Goal: Information Seeking & Learning: Stay updated

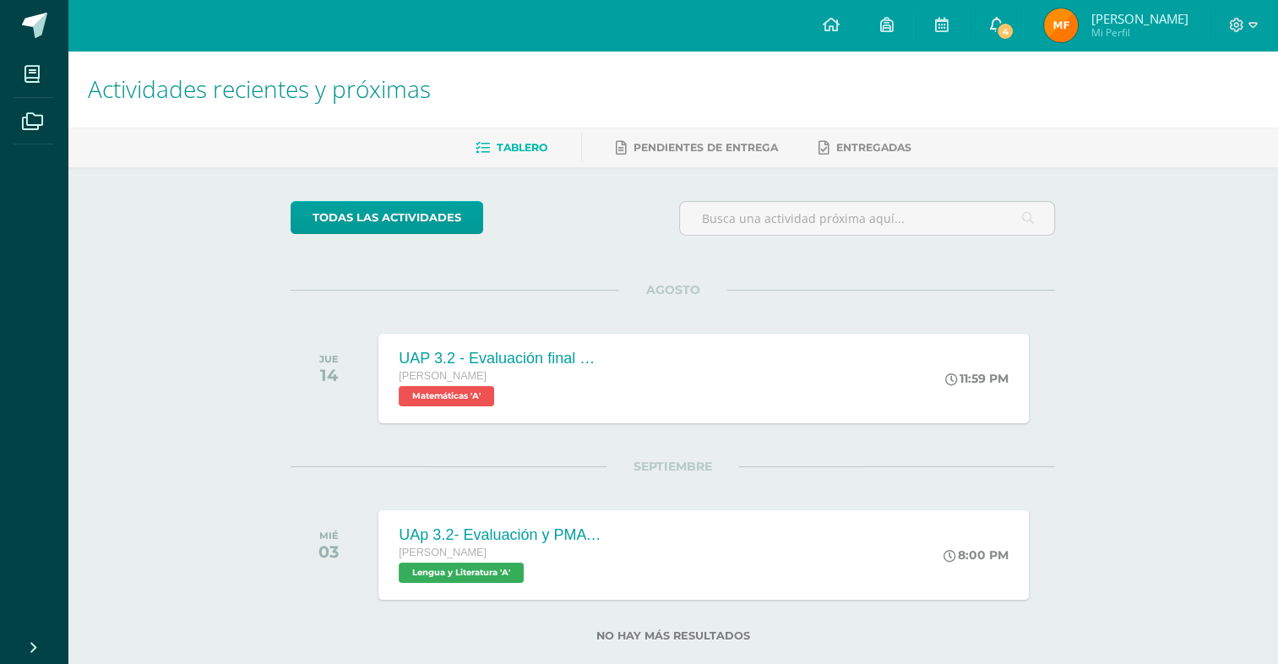
click at [1011, 31] on span "4" at bounding box center [1005, 31] width 19 height 19
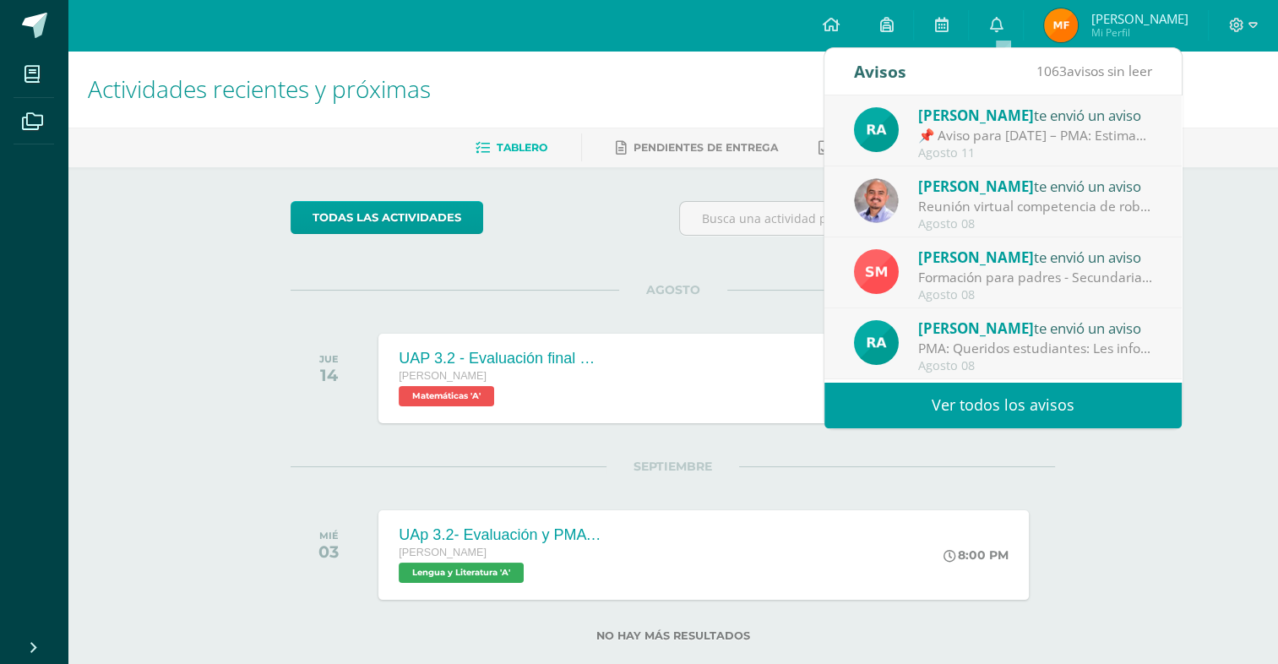
click at [966, 194] on span "[PERSON_NAME]" at bounding box center [976, 186] width 116 height 19
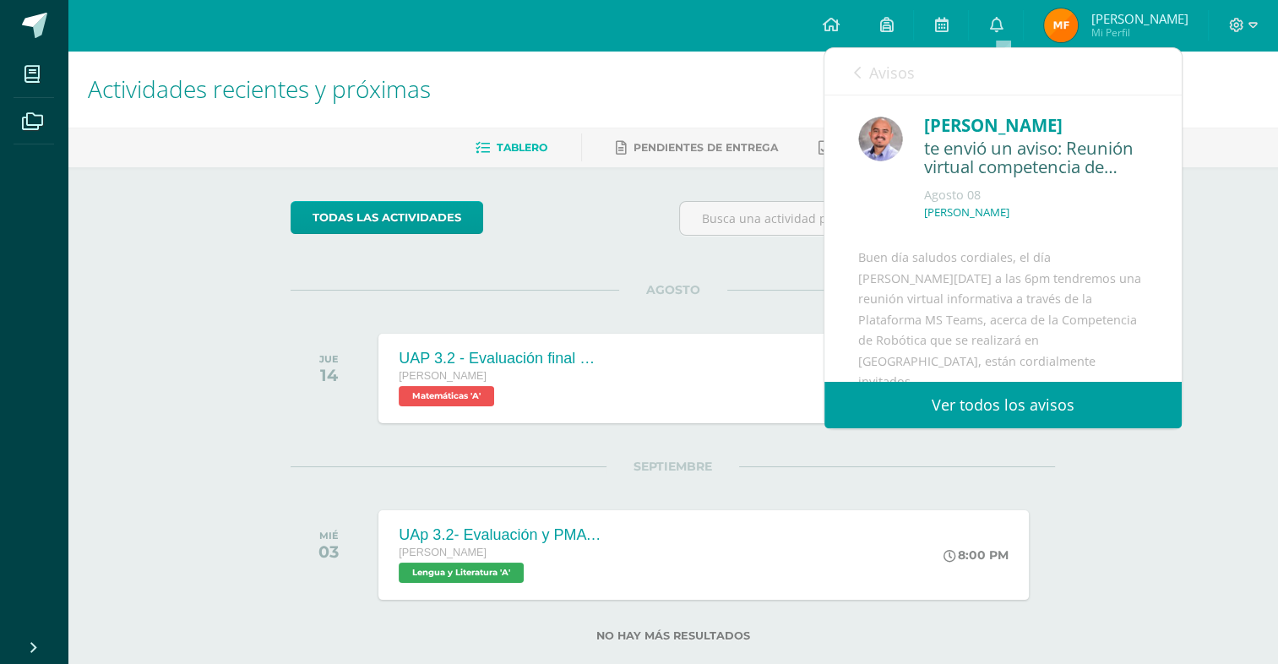
click at [877, 84] on link "Avisos" at bounding box center [884, 72] width 61 height 48
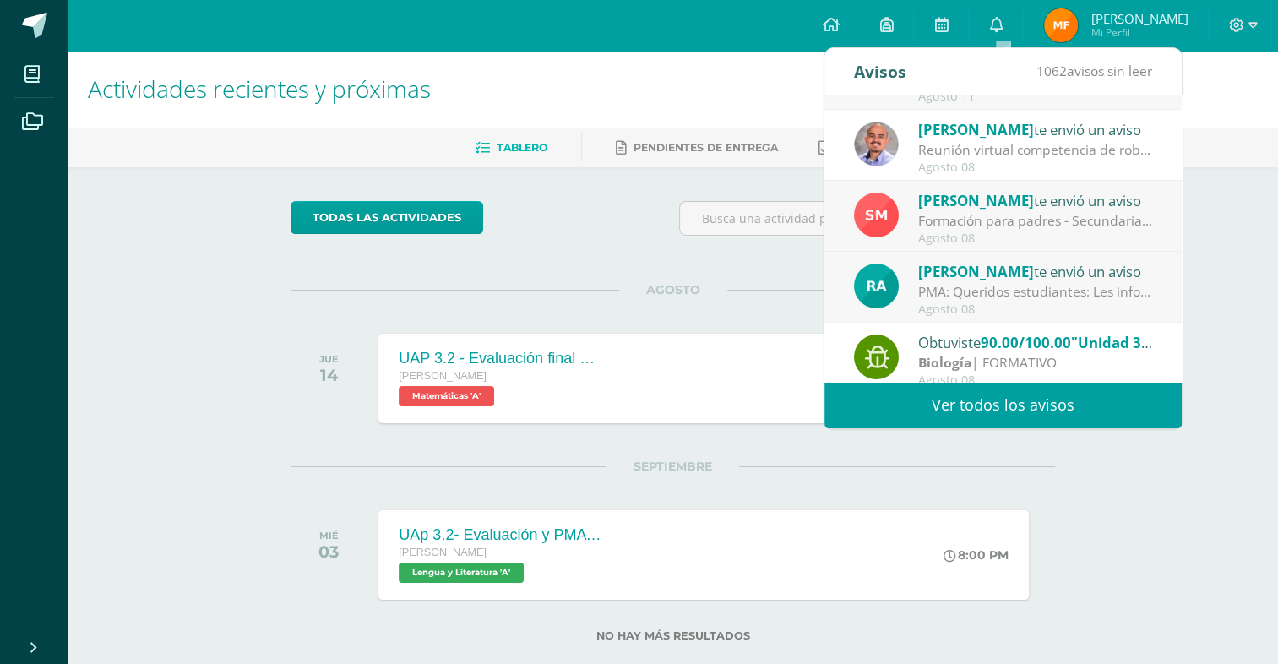
scroll to position [84, 0]
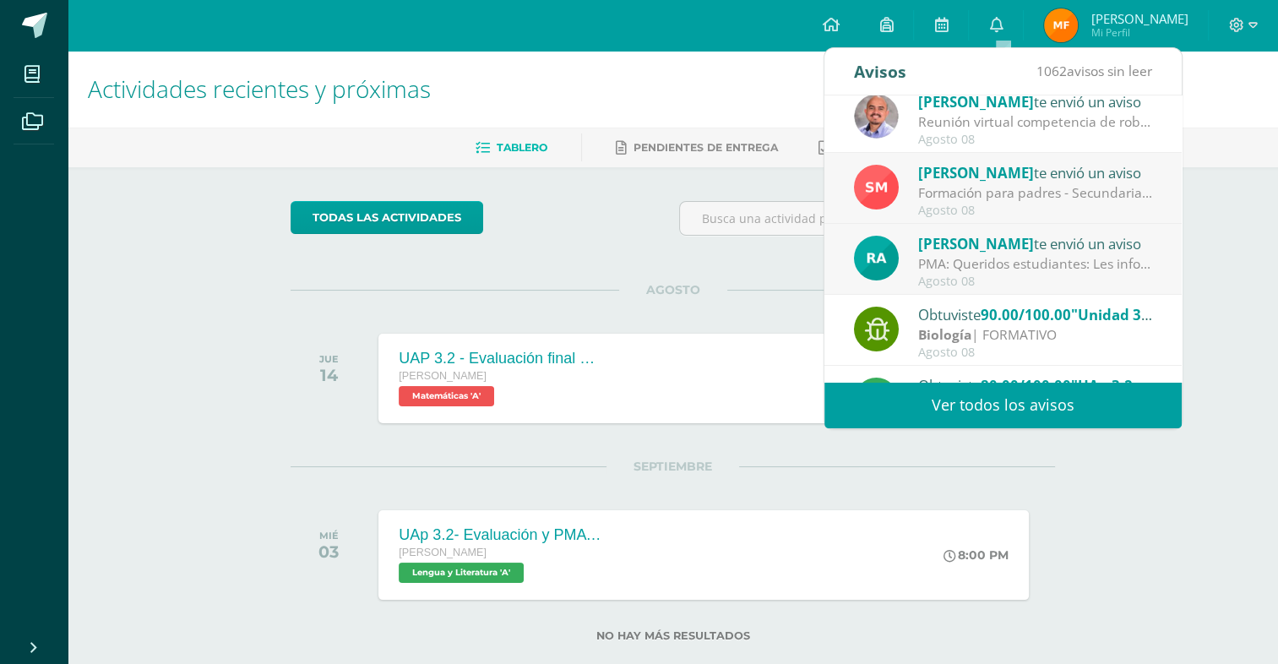
click at [933, 174] on span "[PERSON_NAME]" at bounding box center [976, 172] width 116 height 19
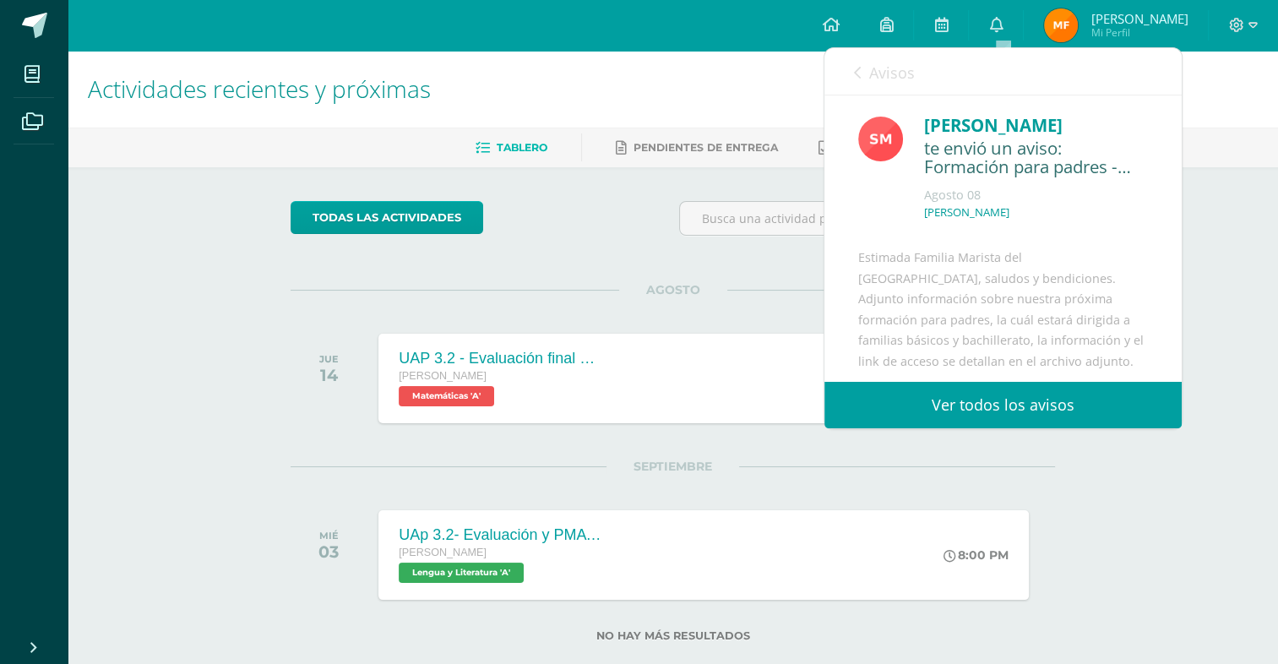
click at [861, 66] on link "Avisos" at bounding box center [884, 72] width 61 height 48
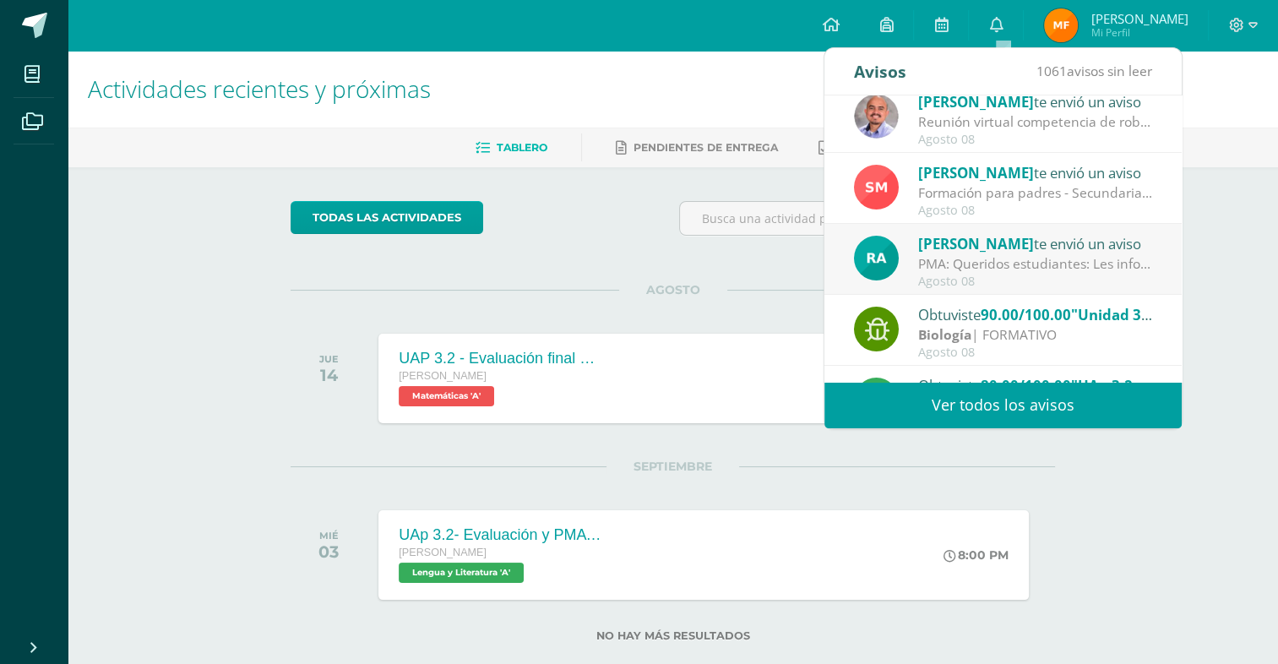
scroll to position [169, 0]
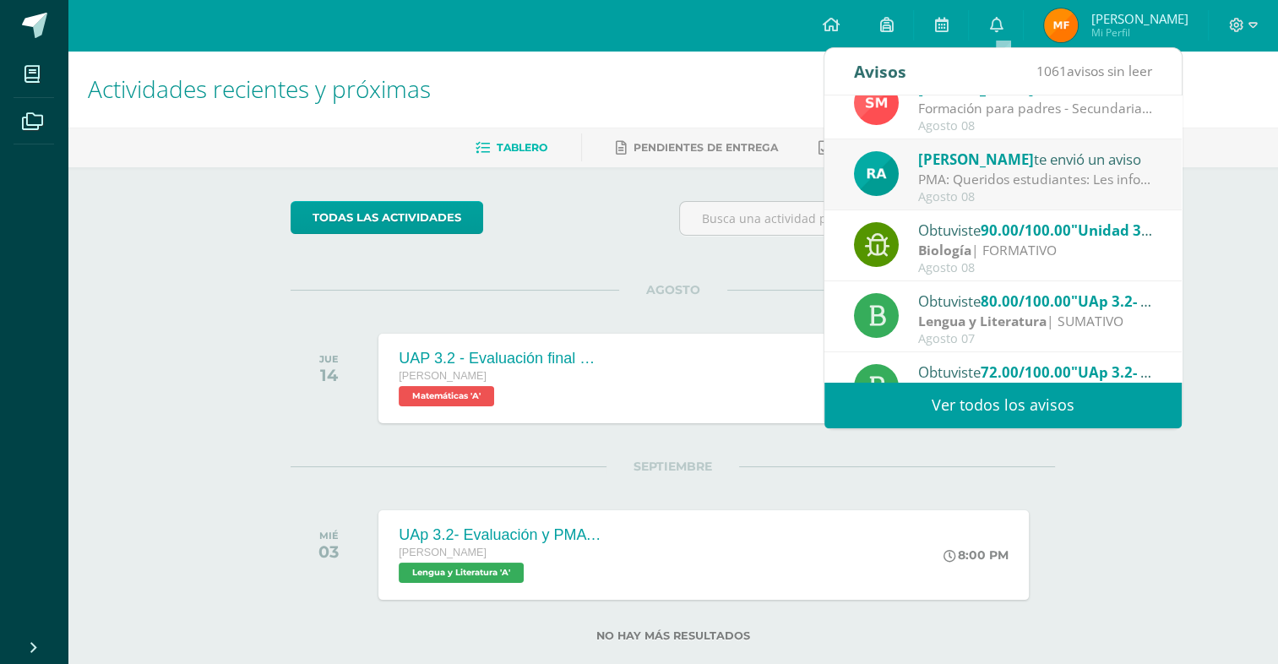
click at [956, 261] on div "Agosto 08" at bounding box center [1035, 268] width 235 height 14
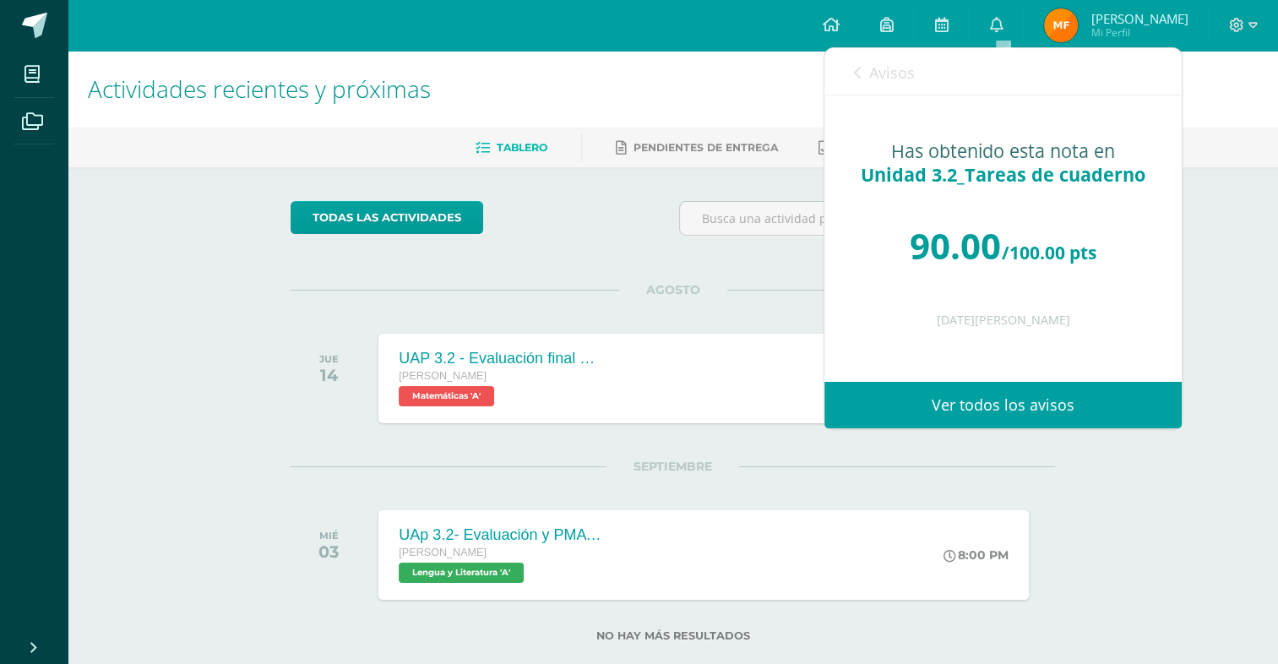
click at [878, 69] on span "Avisos" at bounding box center [892, 73] width 46 height 20
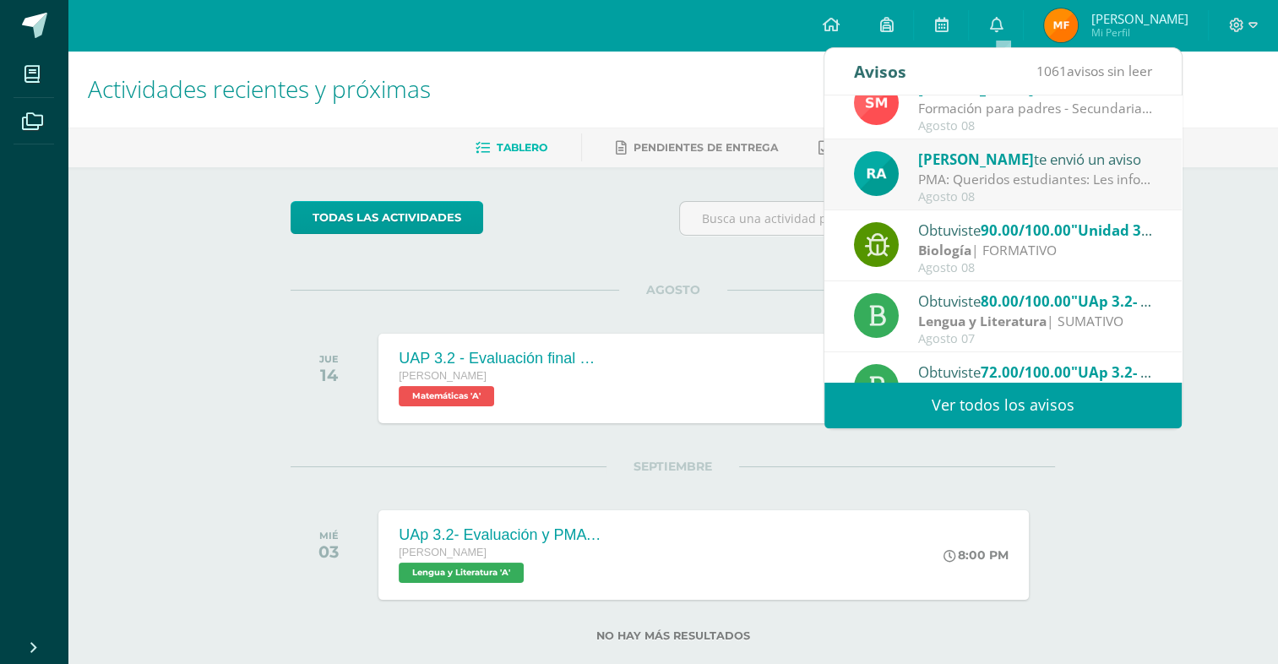
click at [928, 187] on div "PMA: Queridos estudiantes: Les informo que la próxima semana se realizarán las …" at bounding box center [1035, 179] width 235 height 19
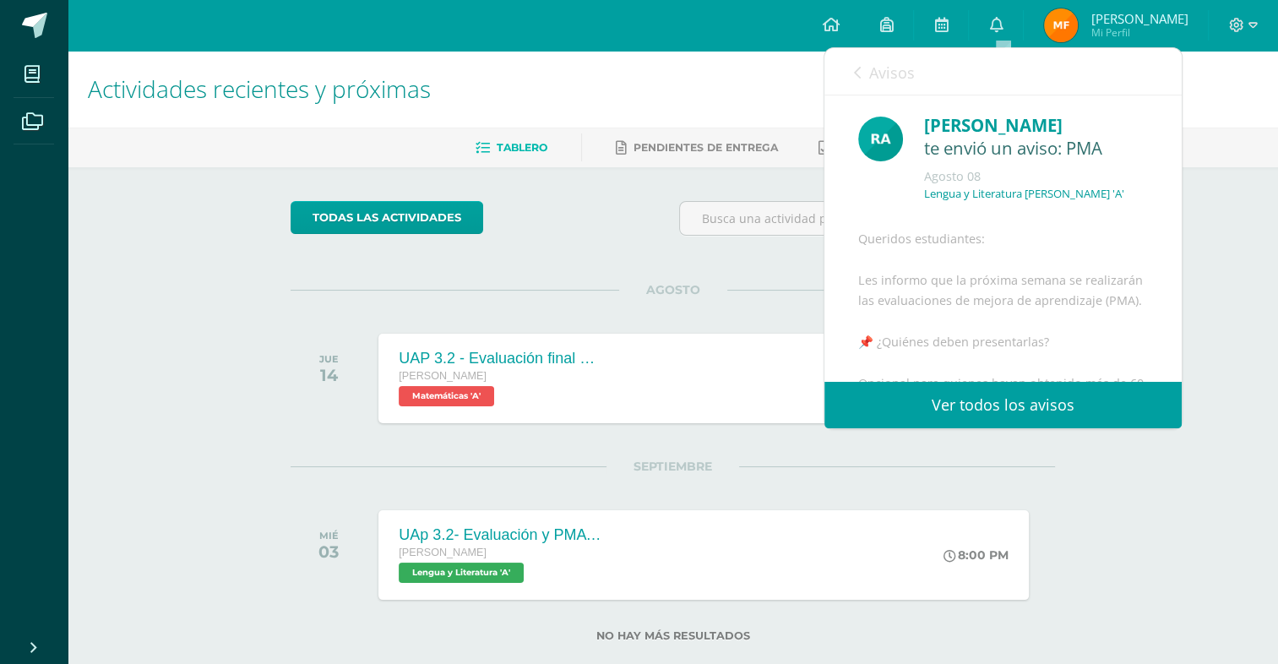
click at [852, 92] on div "Avisos 1060 avisos sin leer Avisos" at bounding box center [1003, 71] width 357 height 47
click at [862, 84] on link "Avisos" at bounding box center [884, 72] width 61 height 48
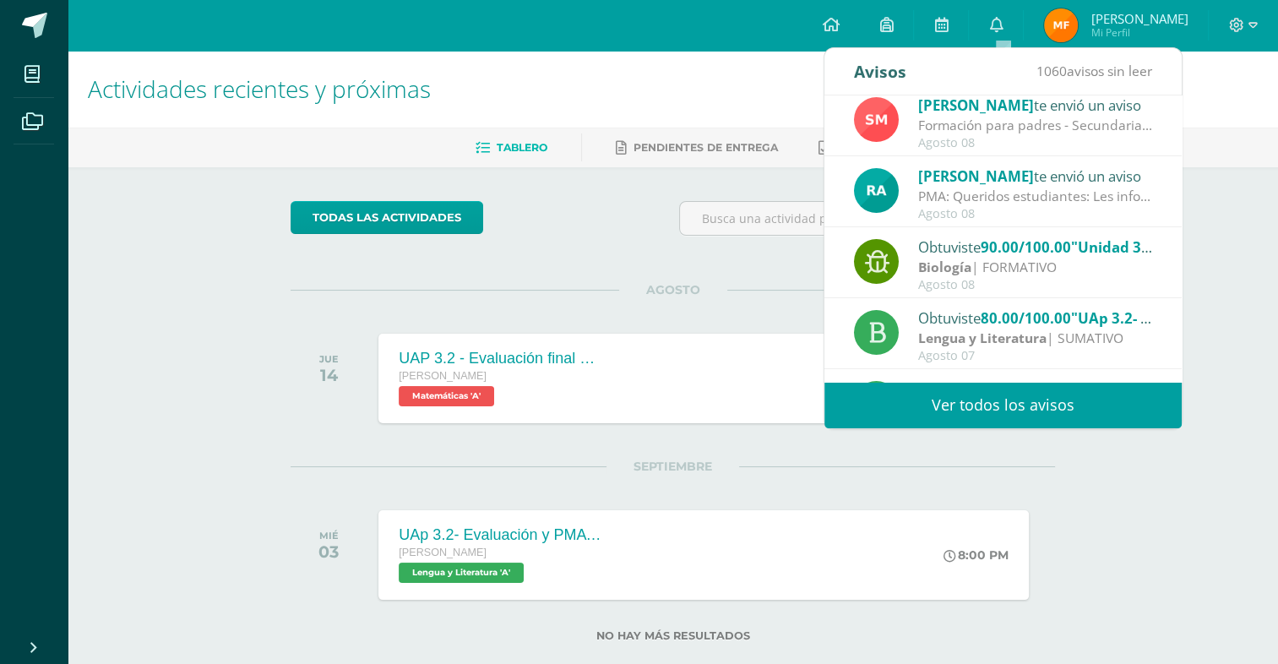
scroll to position [280, 0]
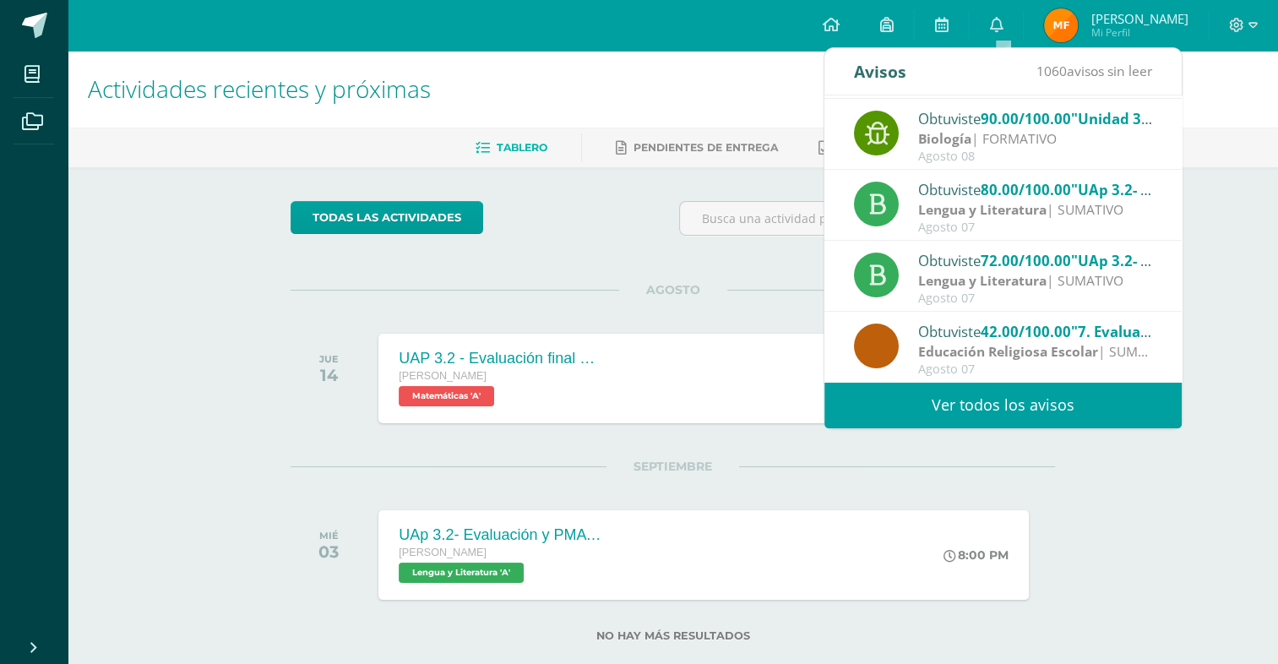
click at [1216, 186] on div "Actividades recientes y próximas Tablero Pendientes de entrega Entregadas todas…" at bounding box center [673, 373] width 1211 height 645
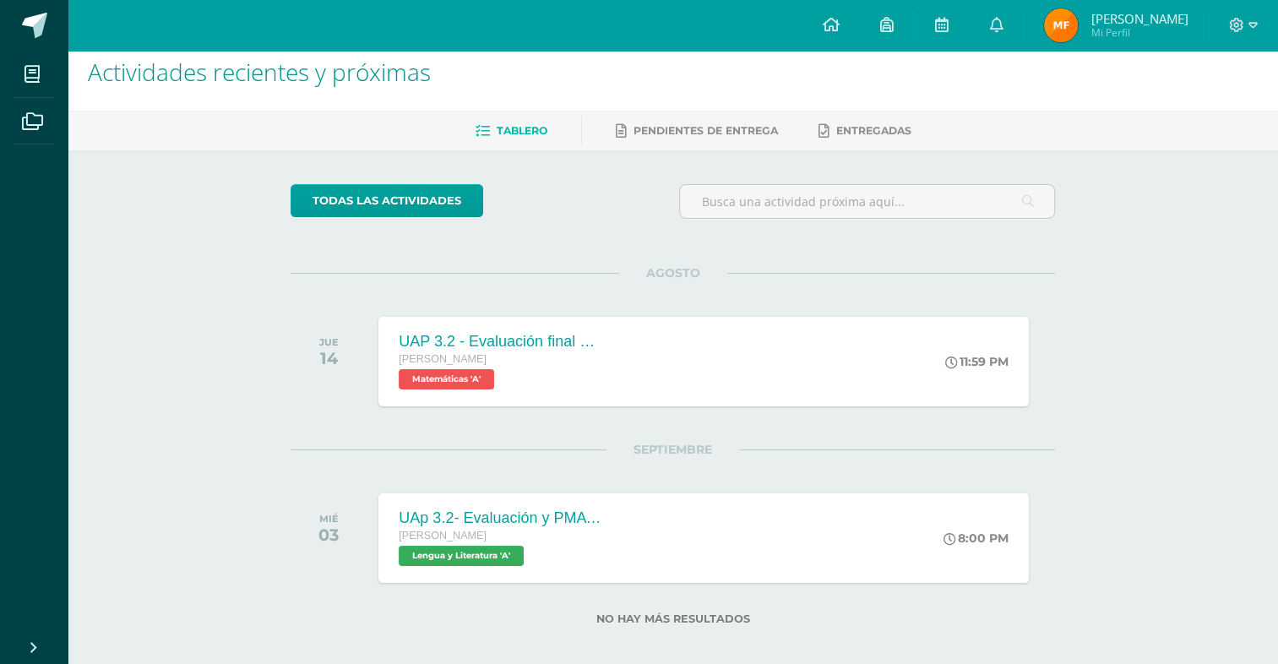
scroll to position [31, 0]
